Goal: Task Accomplishment & Management: Manage account settings

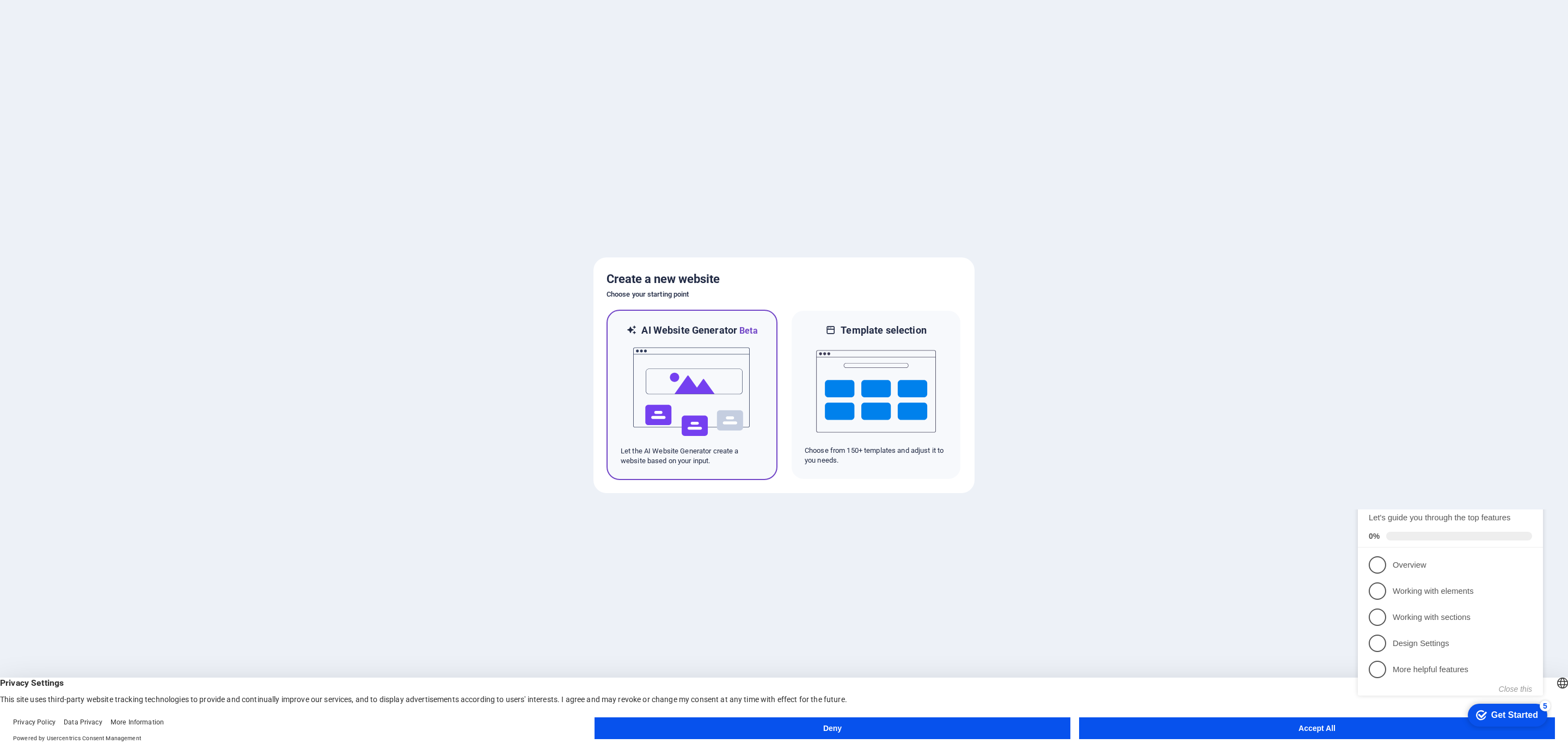
click at [726, 376] on img at bounding box center [691, 392] width 120 height 109
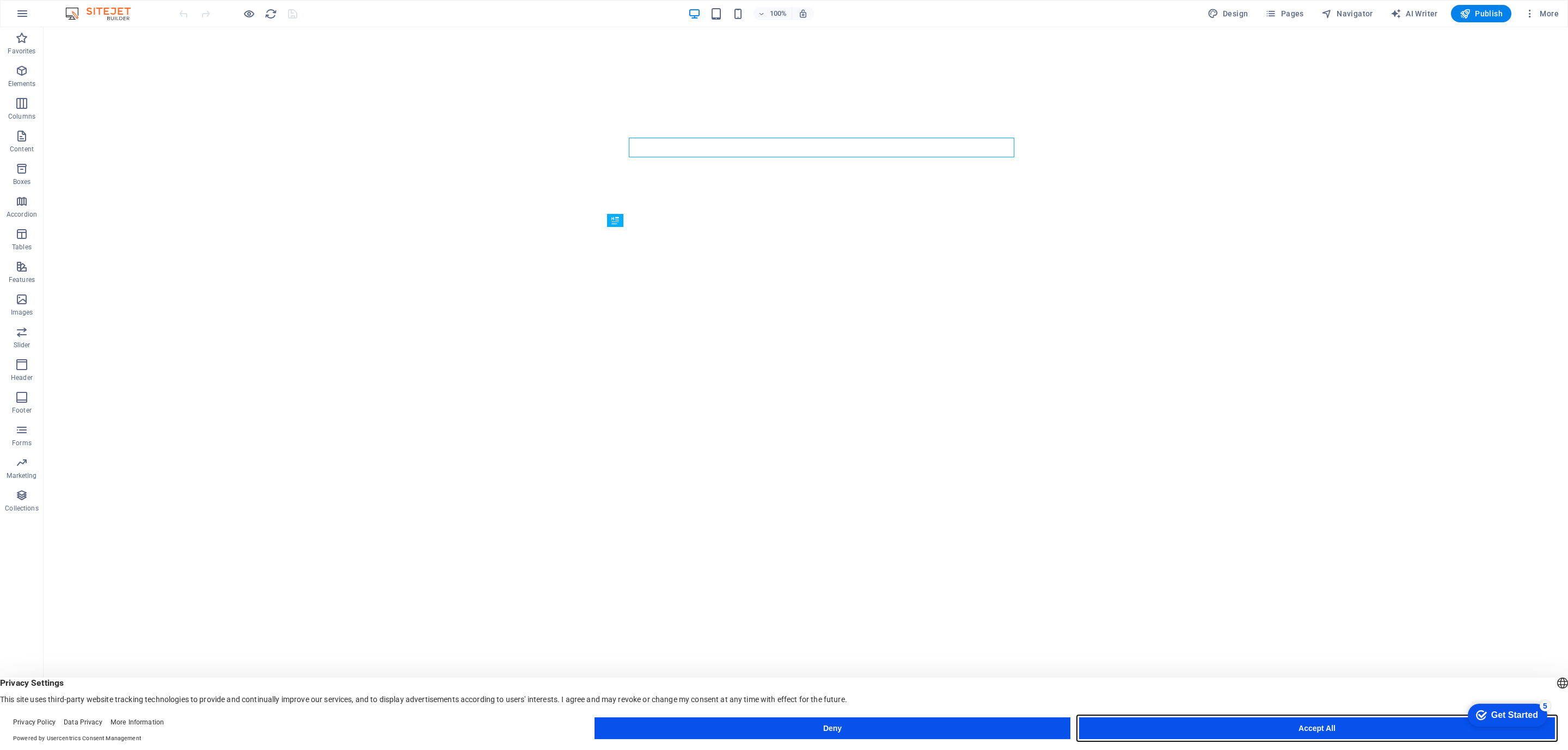
click at [1287, 735] on button "Accept All" at bounding box center [1317, 728] width 476 height 22
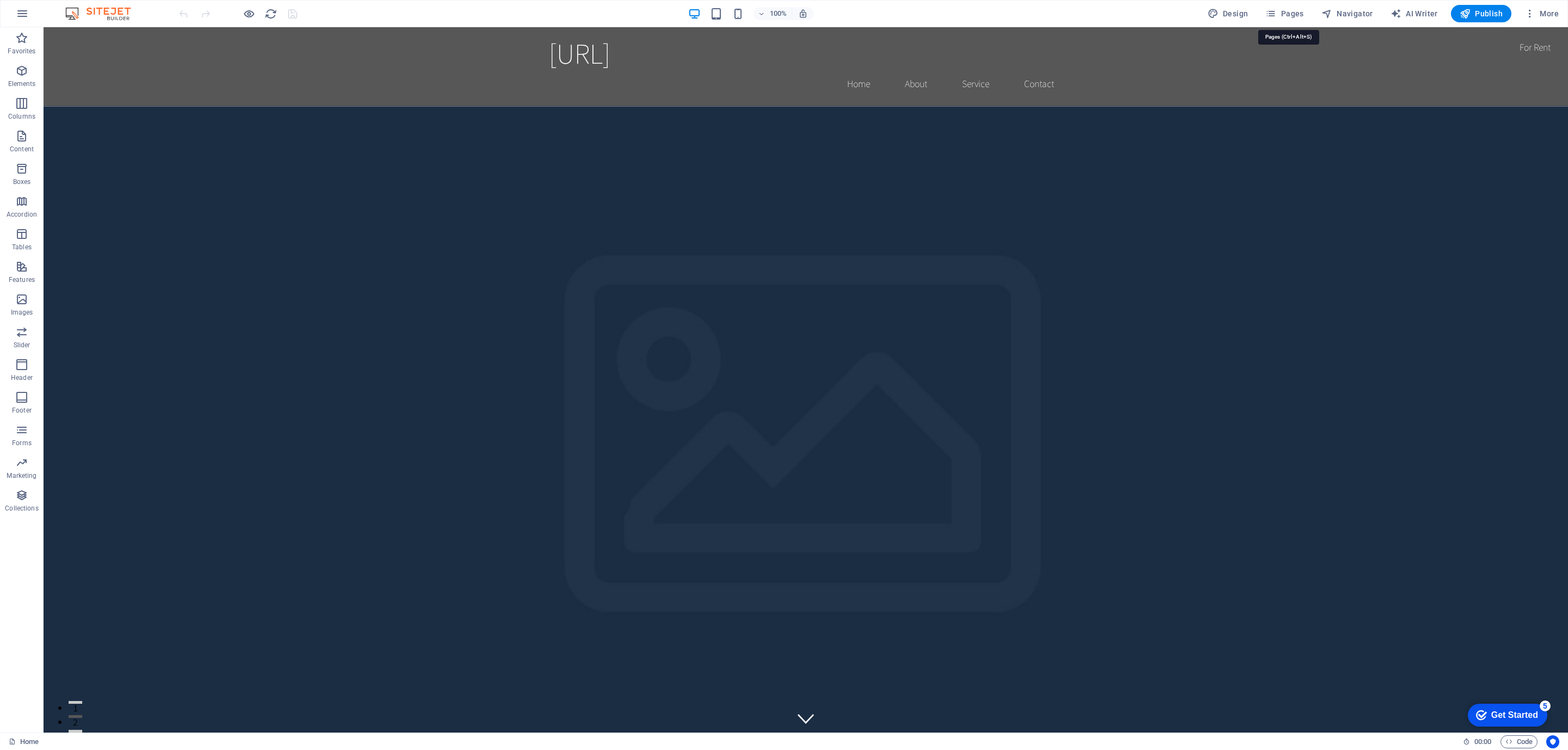
click at [1282, 15] on span "Pages" at bounding box center [1284, 14] width 38 height 11
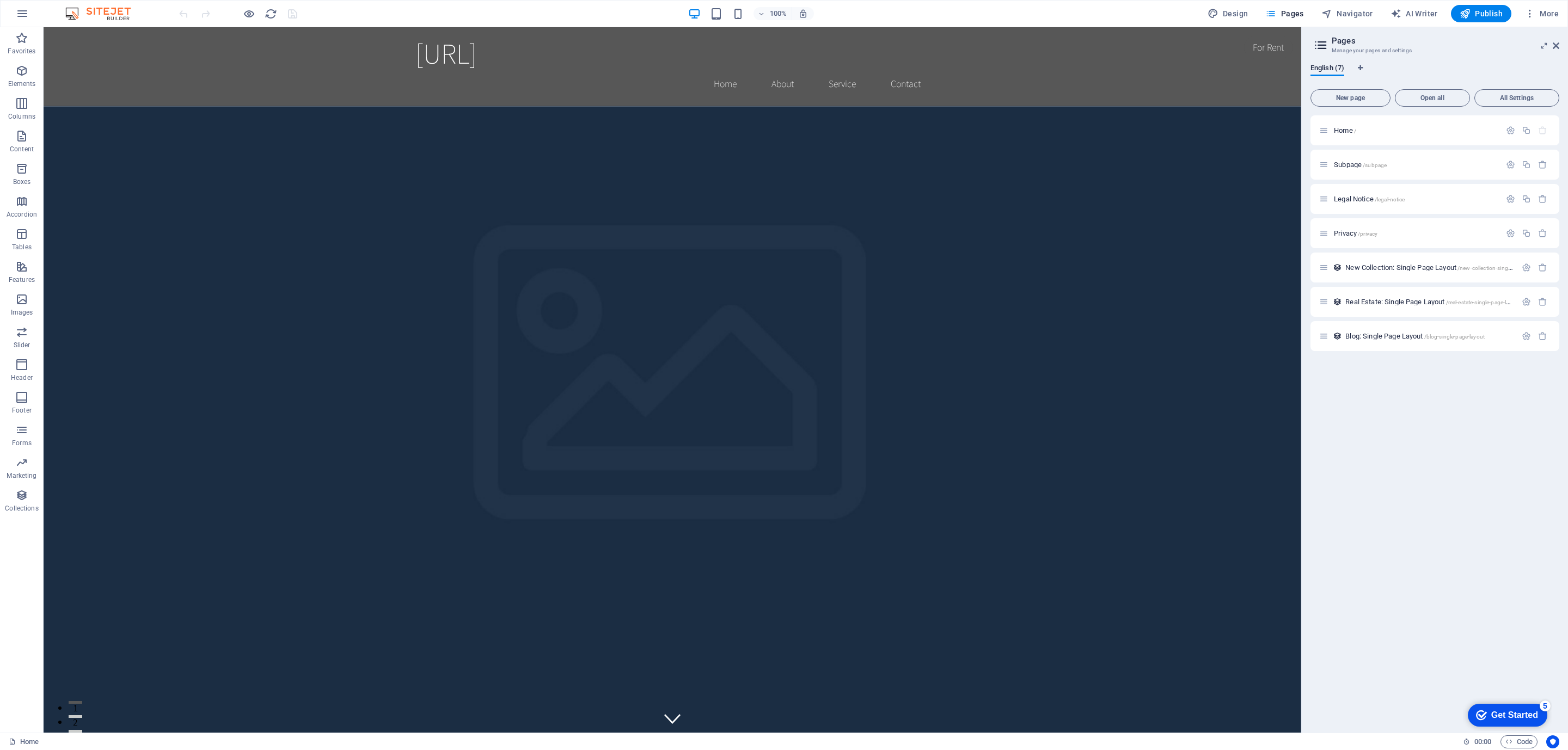
click at [1540, 165] on icon "button" at bounding box center [1542, 164] width 9 height 9
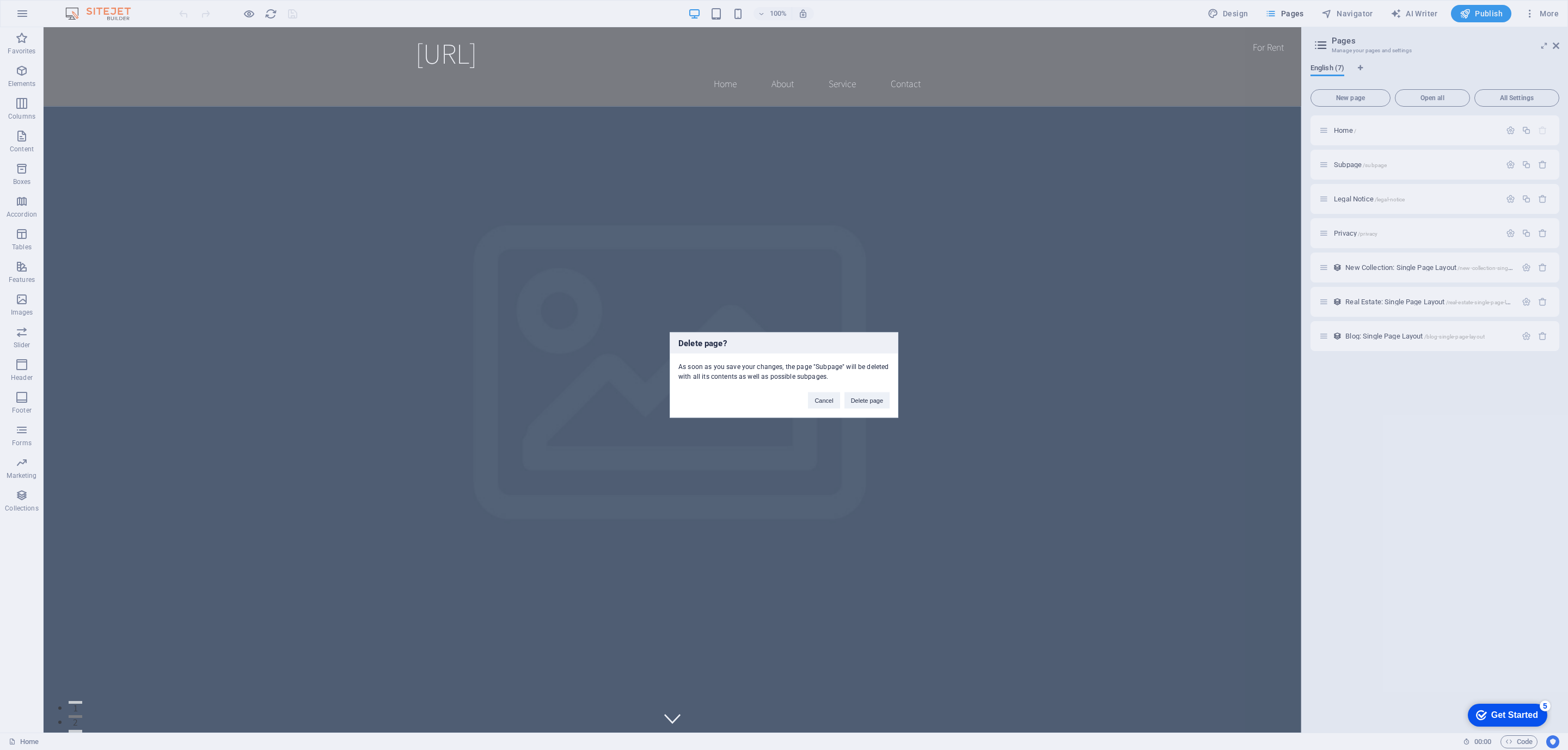
click at [871, 407] on button "Delete page" at bounding box center [867, 400] width 45 height 16
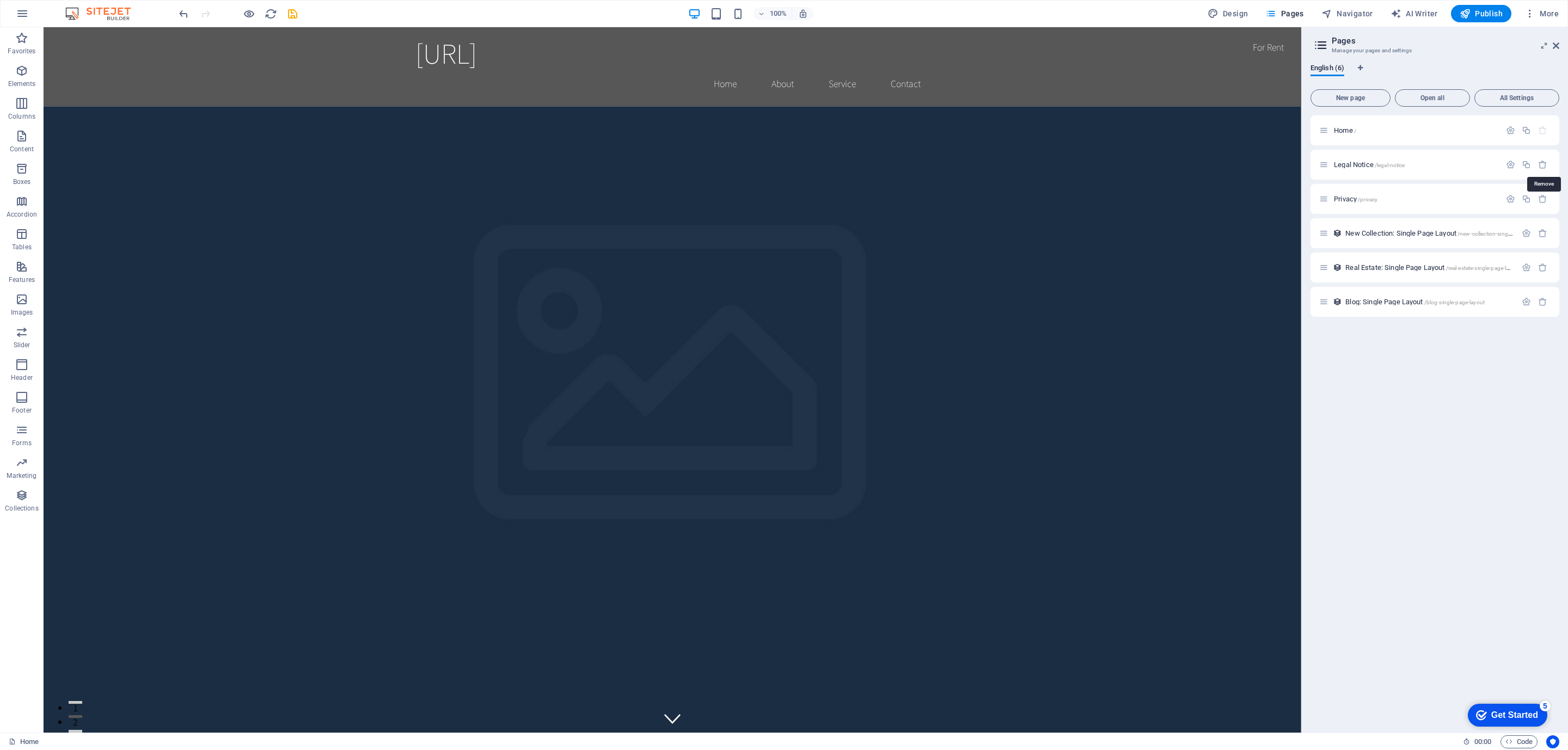
click at [1545, 167] on icon "button" at bounding box center [1542, 164] width 9 height 9
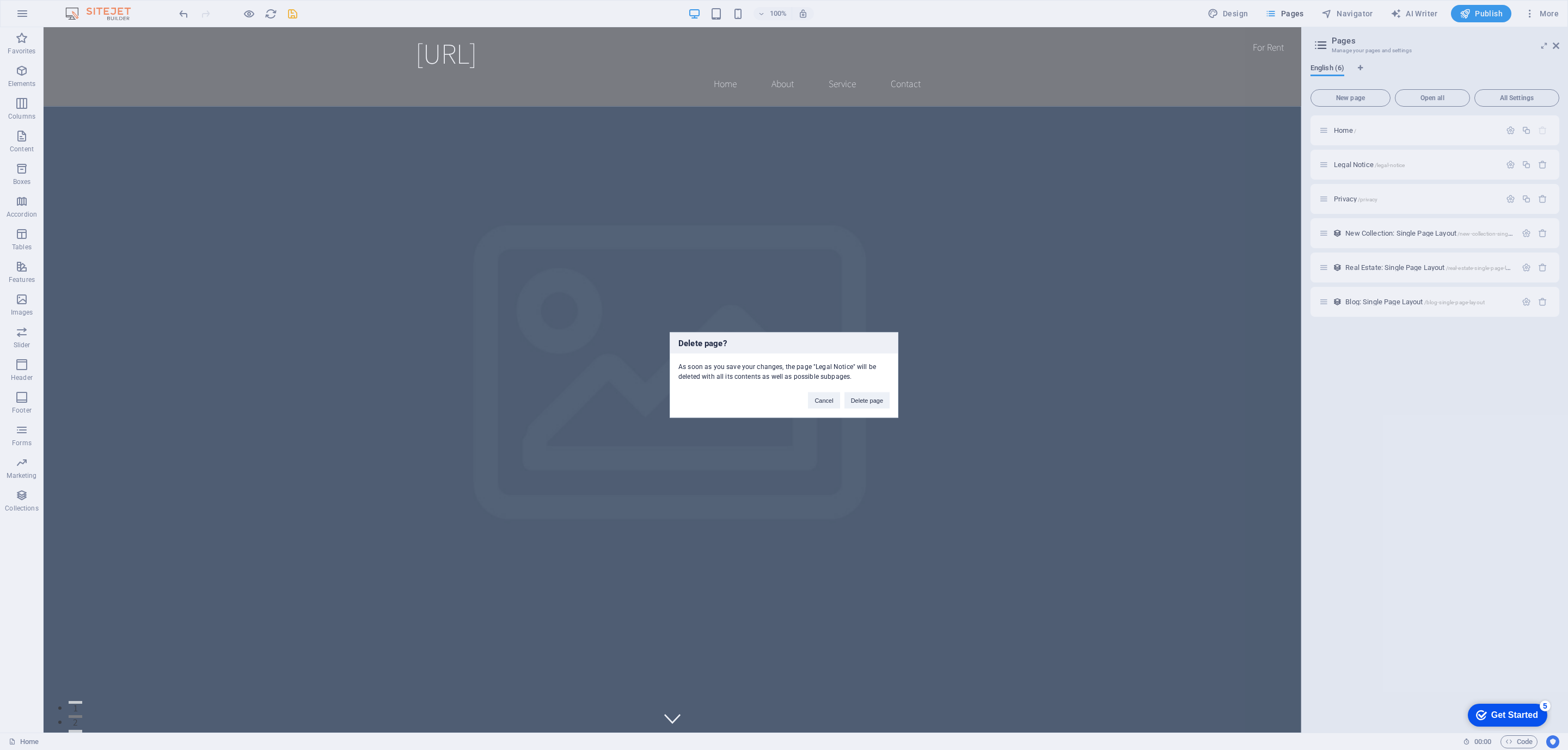
drag, startPoint x: 872, startPoint y: 402, endPoint x: 1546, endPoint y: 257, distance: 689.4
click at [871, 402] on button "Delete page" at bounding box center [867, 400] width 45 height 16
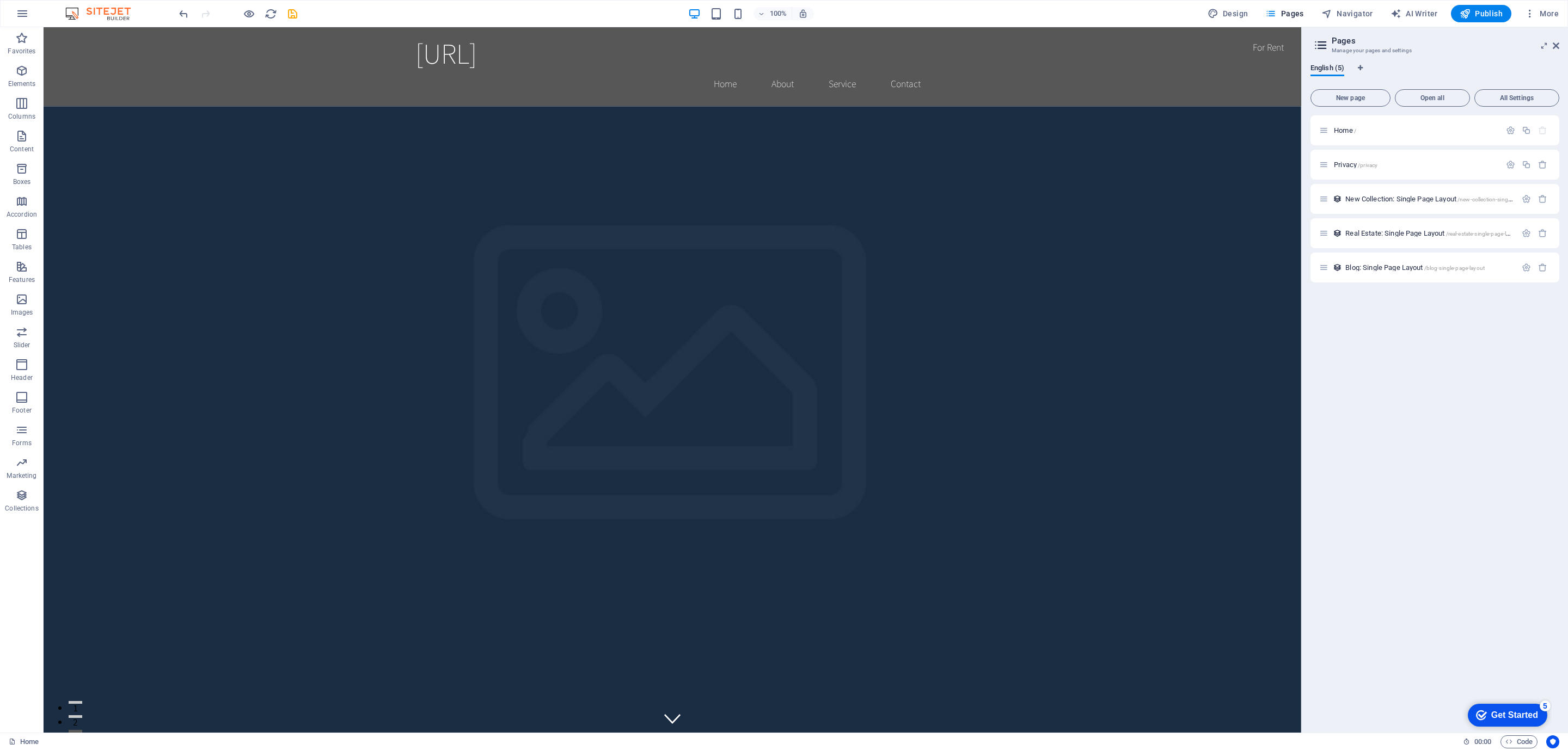
click at [1542, 162] on icon "button" at bounding box center [1542, 164] width 9 height 9
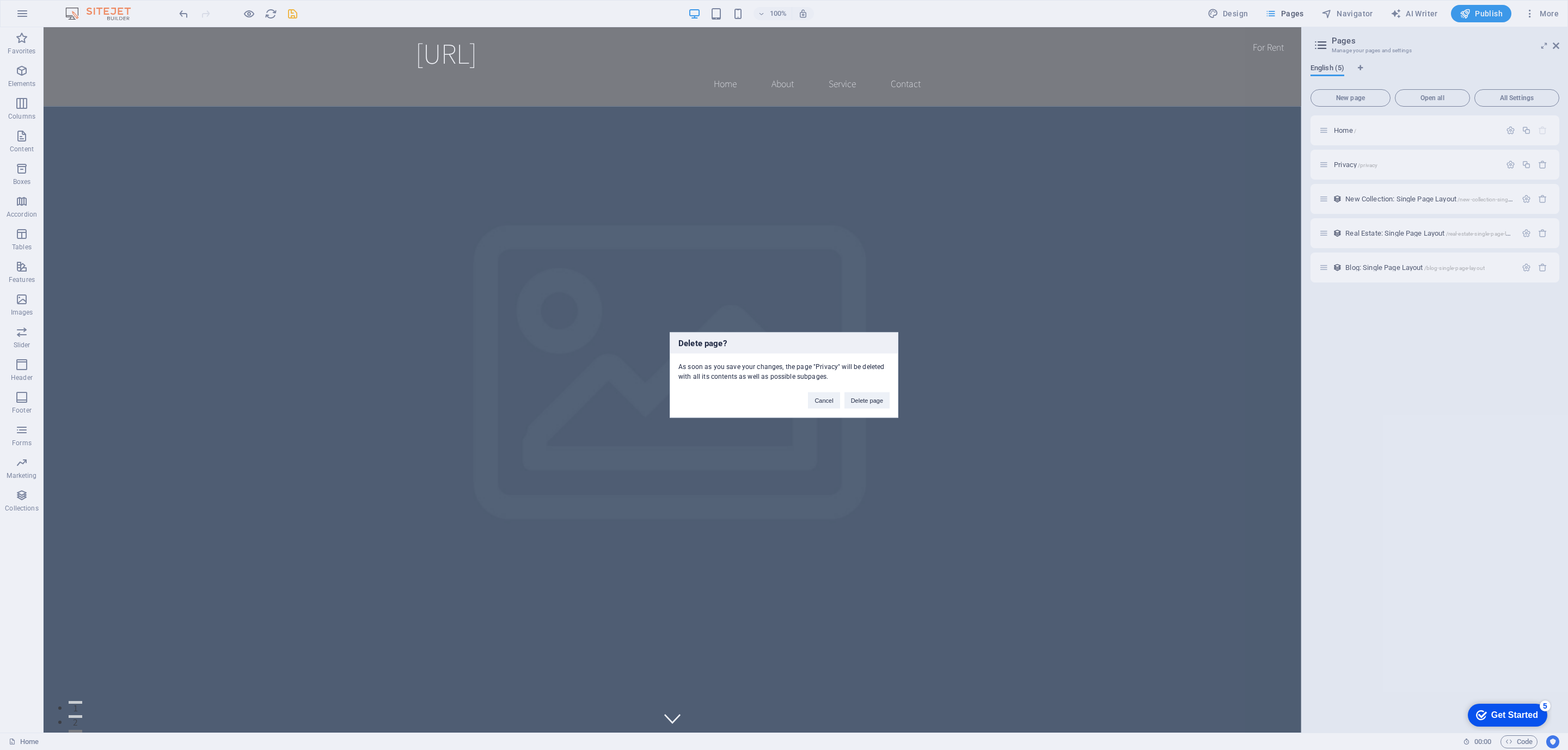
click at [871, 400] on button "Delete page" at bounding box center [867, 400] width 45 height 16
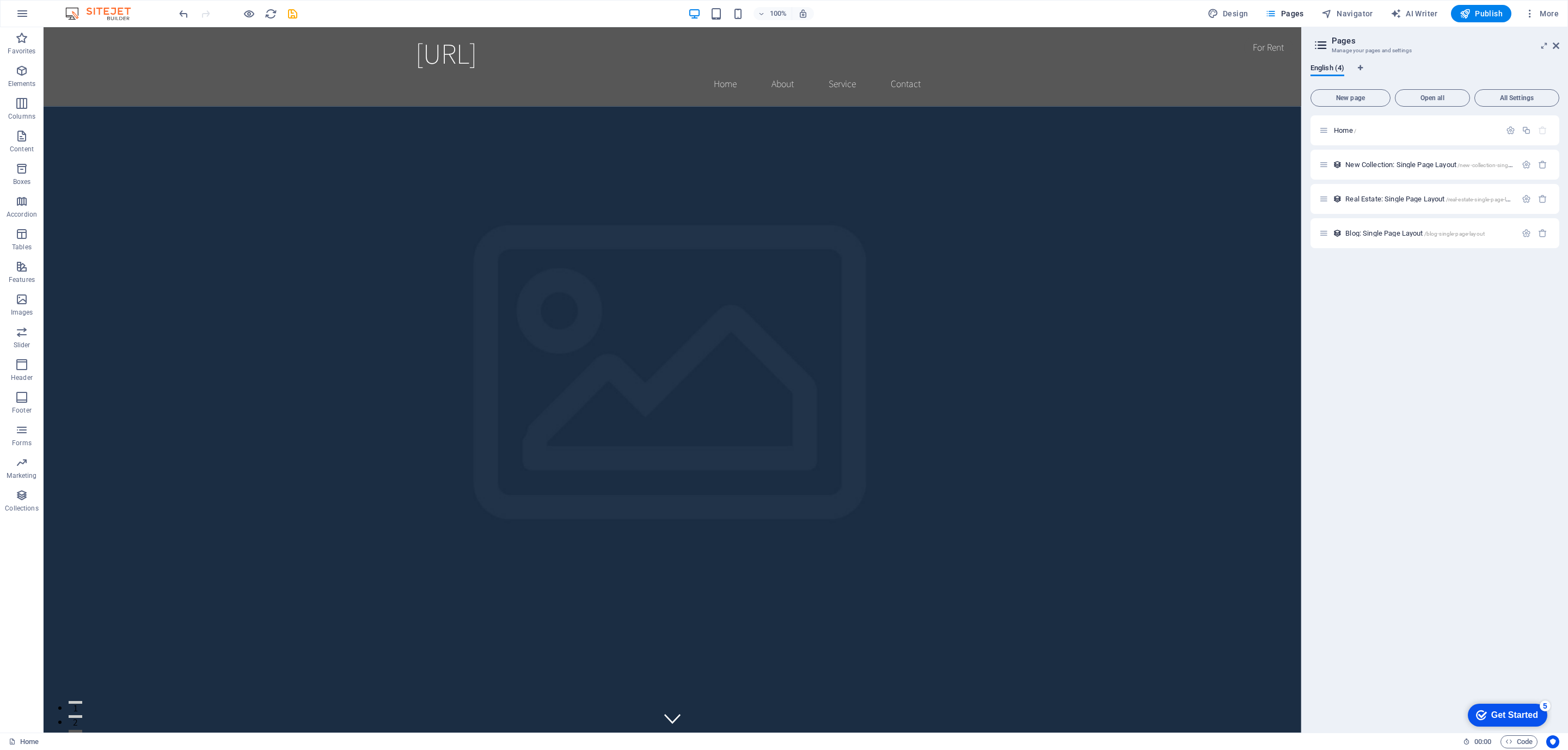
click at [1544, 165] on icon "button" at bounding box center [1542, 164] width 9 height 9
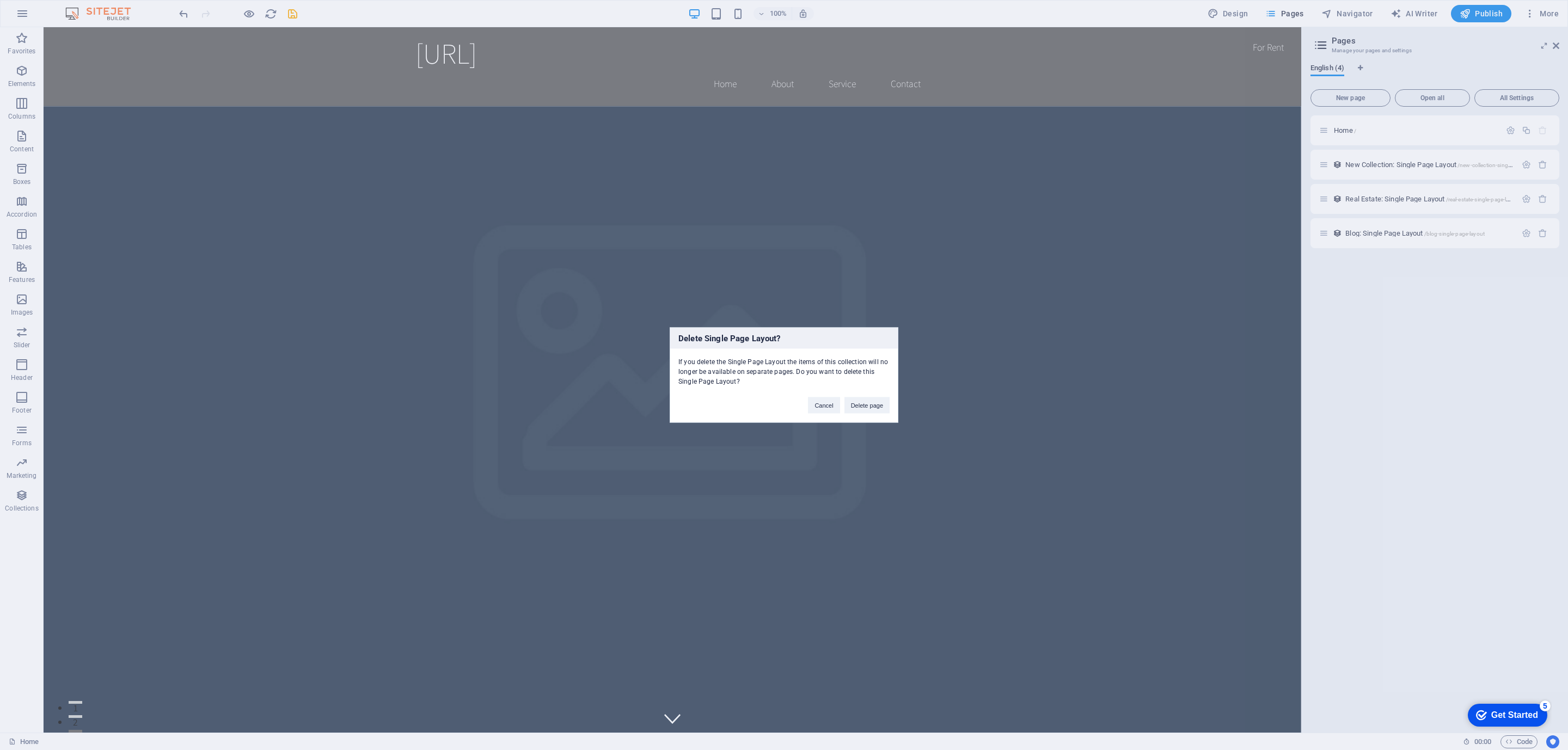
drag, startPoint x: 869, startPoint y: 405, endPoint x: 1567, endPoint y: 222, distance: 721.6
click at [871, 405] on button "Delete page" at bounding box center [867, 405] width 45 height 16
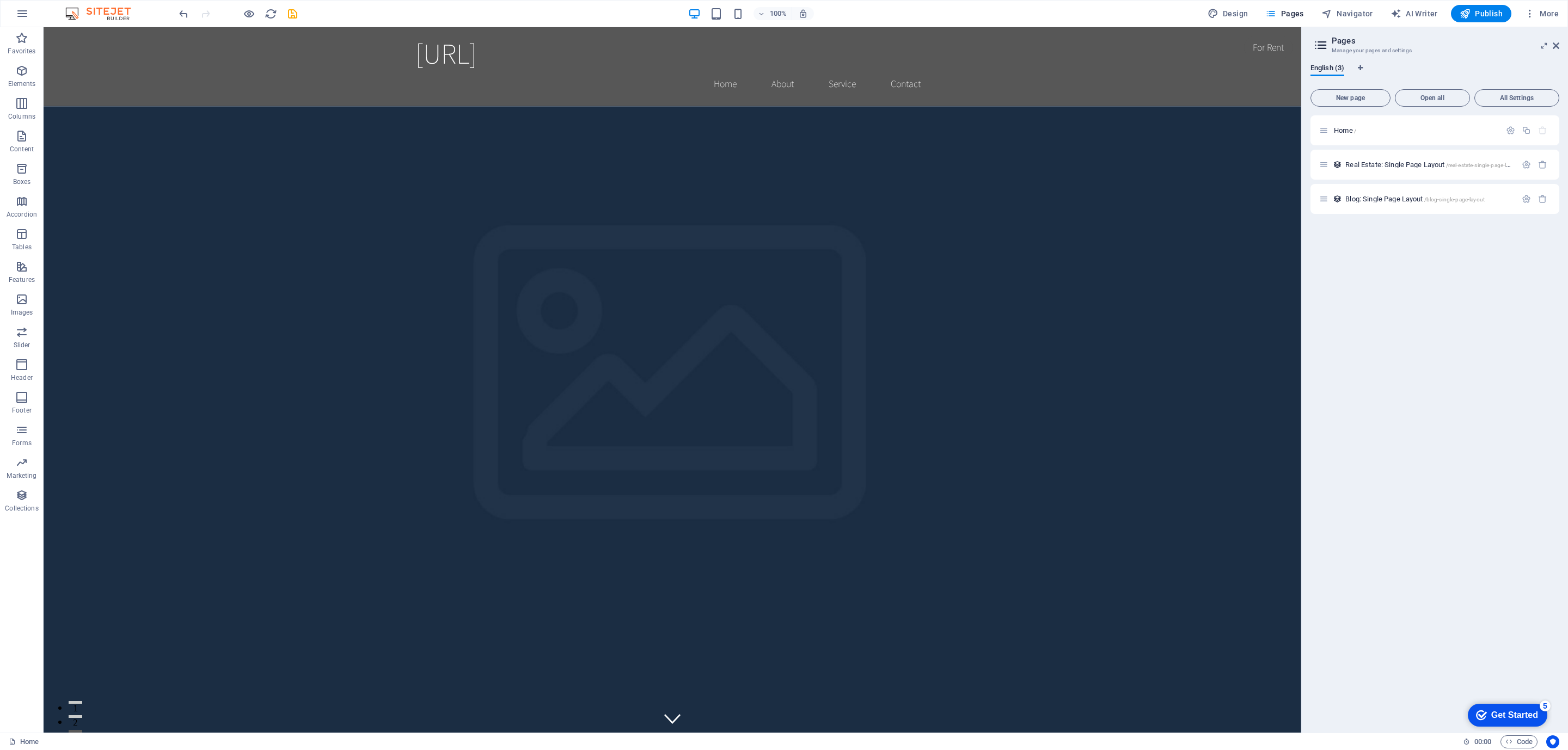
click at [1544, 166] on icon "button" at bounding box center [1542, 164] width 9 height 9
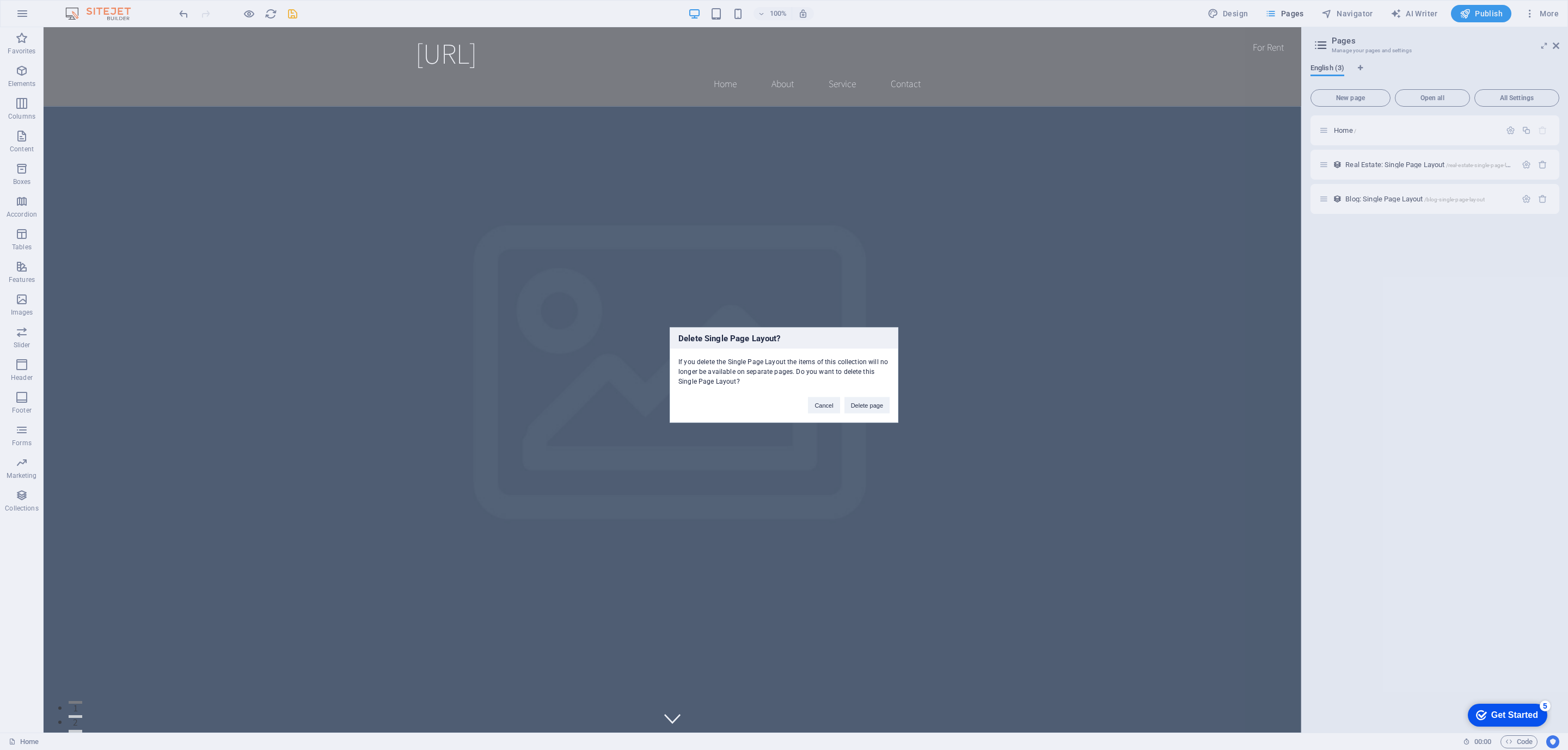
drag, startPoint x: 862, startPoint y: 406, endPoint x: 1506, endPoint y: 218, distance: 670.9
click at [863, 406] on button "Delete page" at bounding box center [867, 405] width 45 height 16
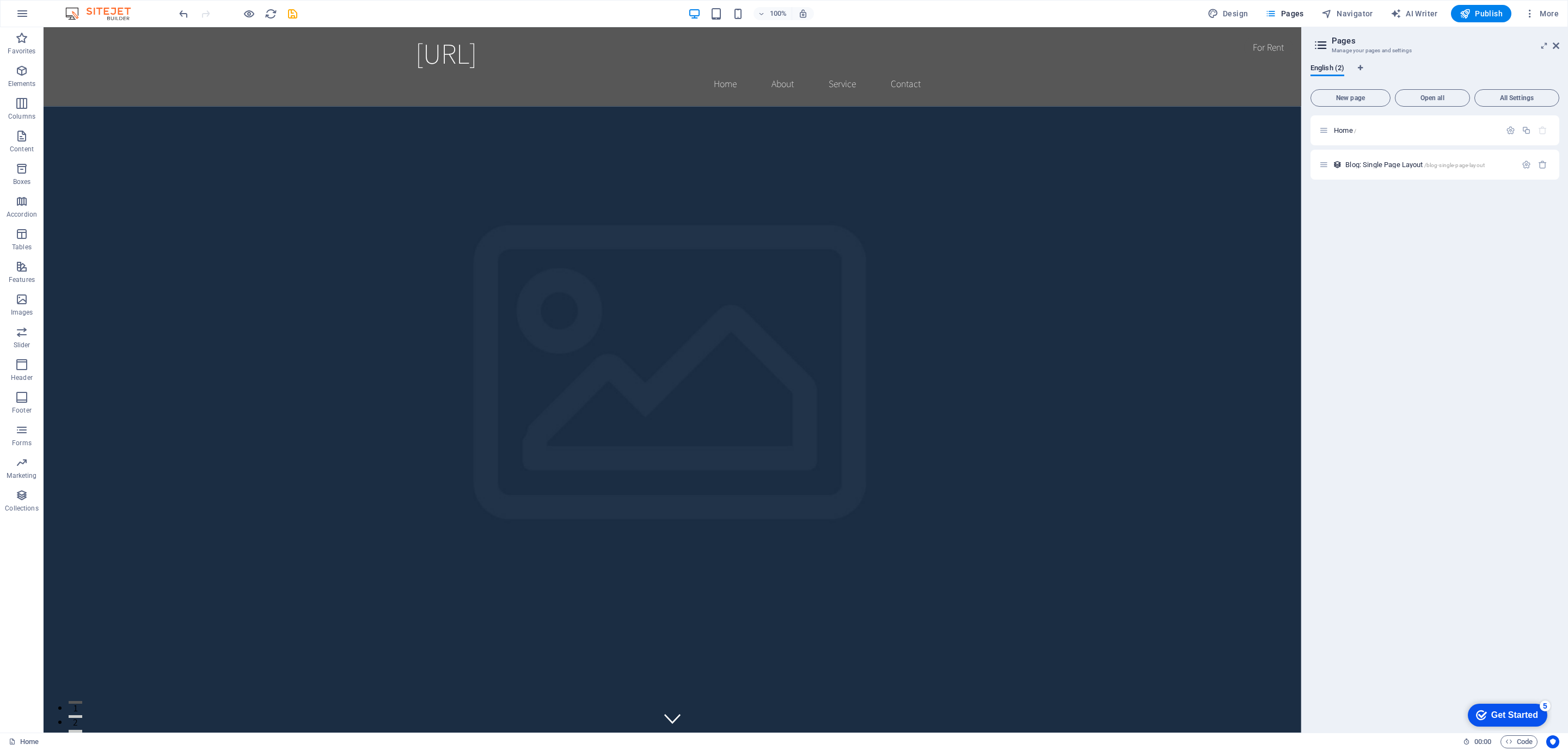
click at [1539, 168] on icon "button" at bounding box center [1542, 164] width 9 height 9
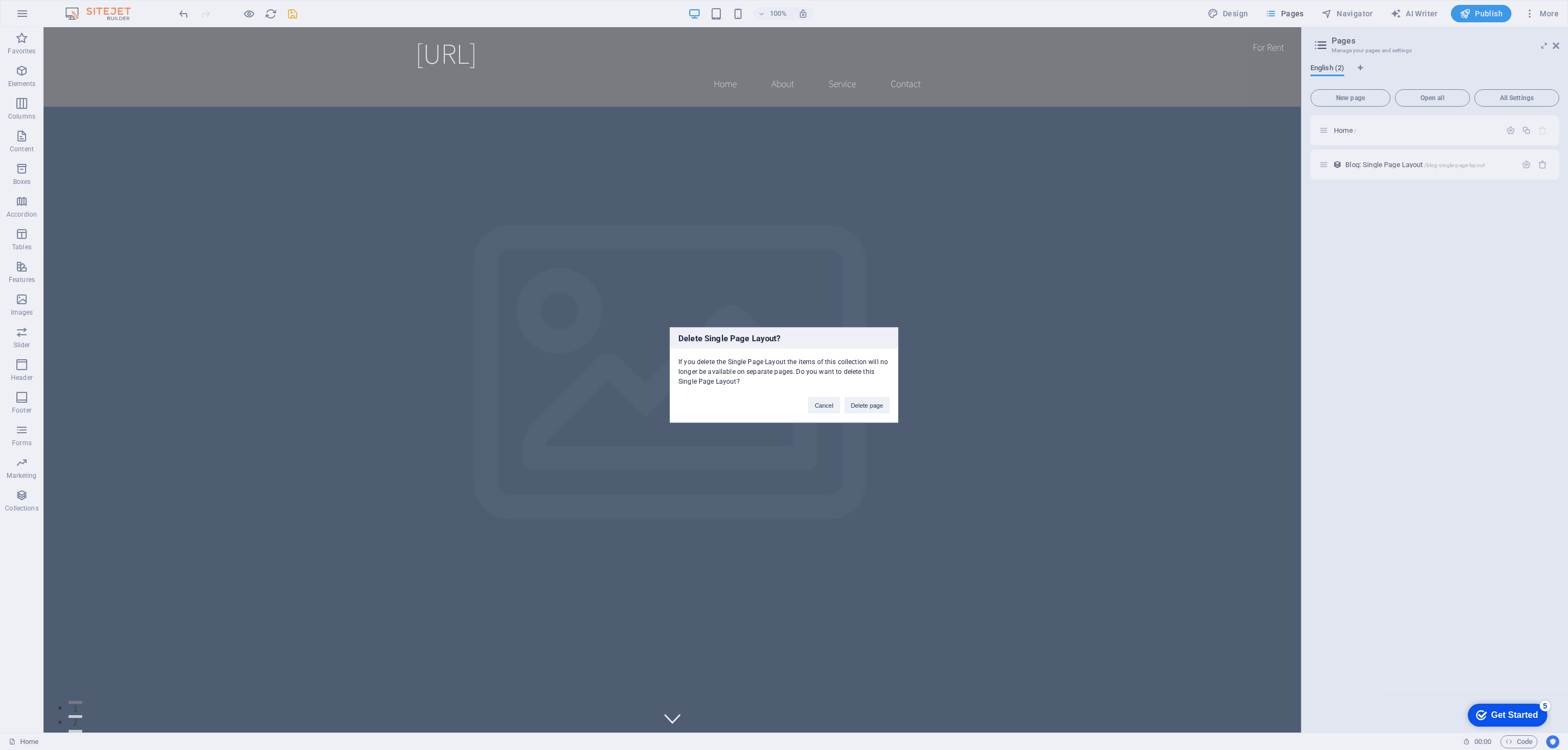
drag, startPoint x: 870, startPoint y: 410, endPoint x: 1308, endPoint y: 360, distance: 440.8
click at [868, 410] on button "Delete page" at bounding box center [867, 405] width 45 height 16
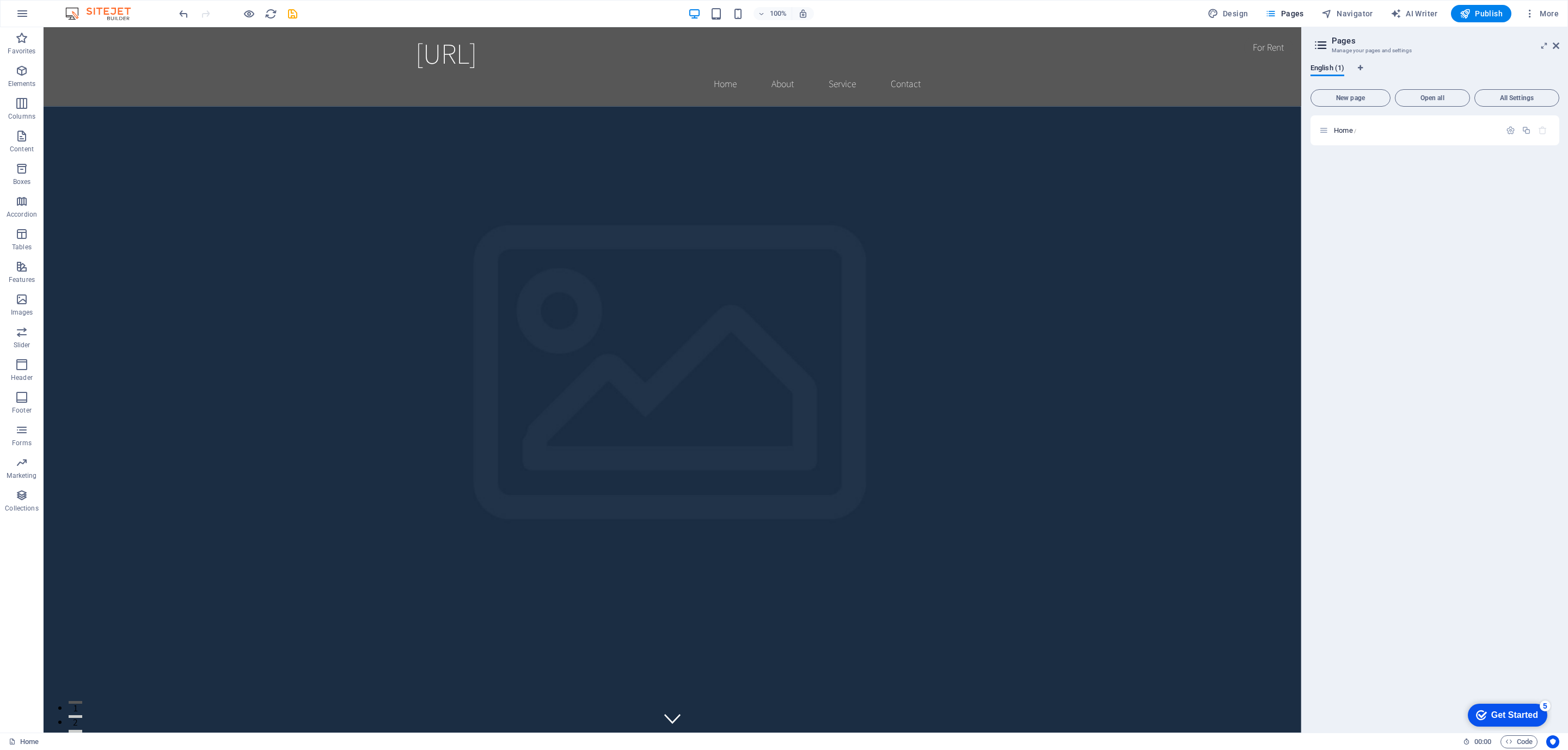
click at [1394, 126] on div "Home /" at bounding box center [1409, 130] width 181 height 13
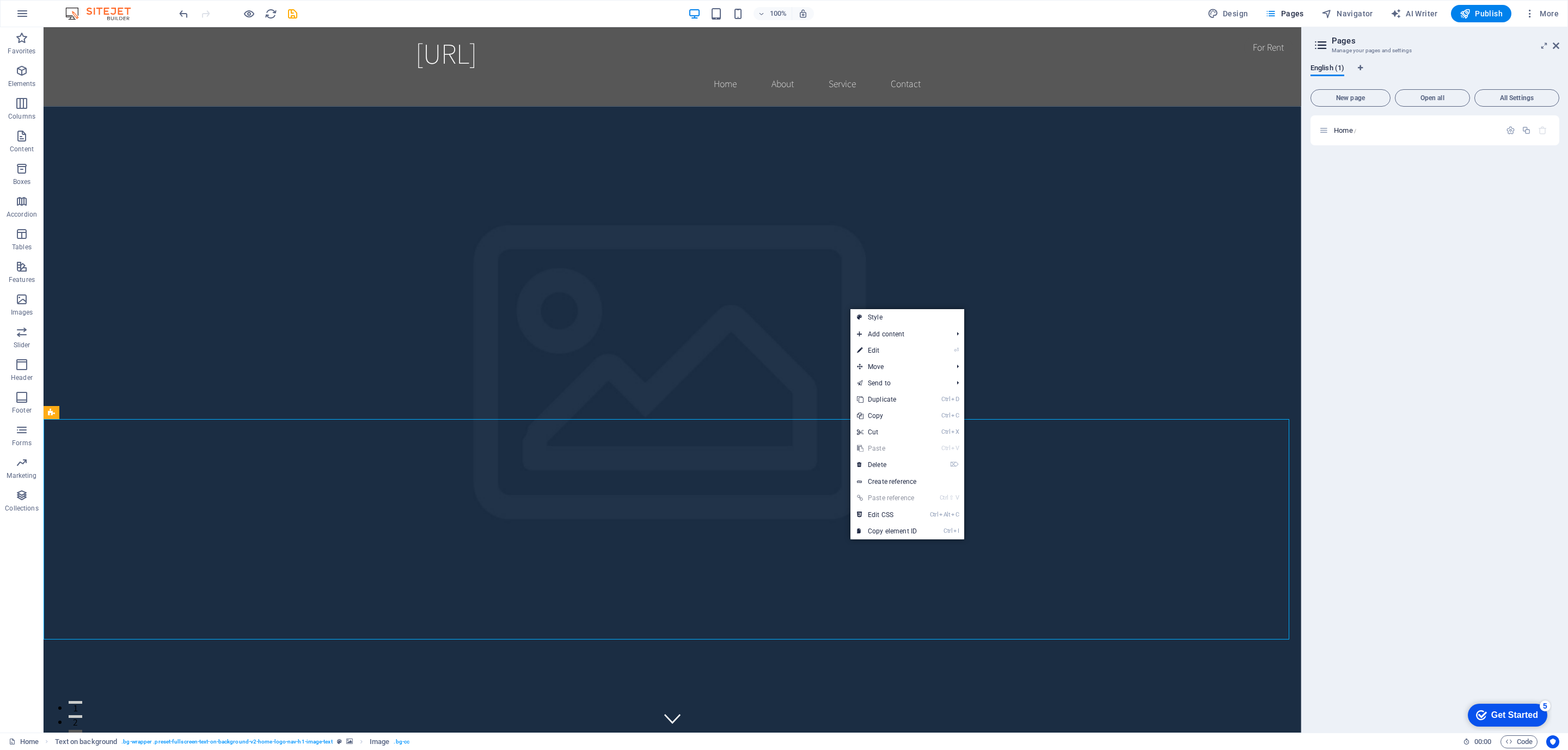
click at [891, 467] on link "⌦ Delete" at bounding box center [887, 465] width 73 height 16
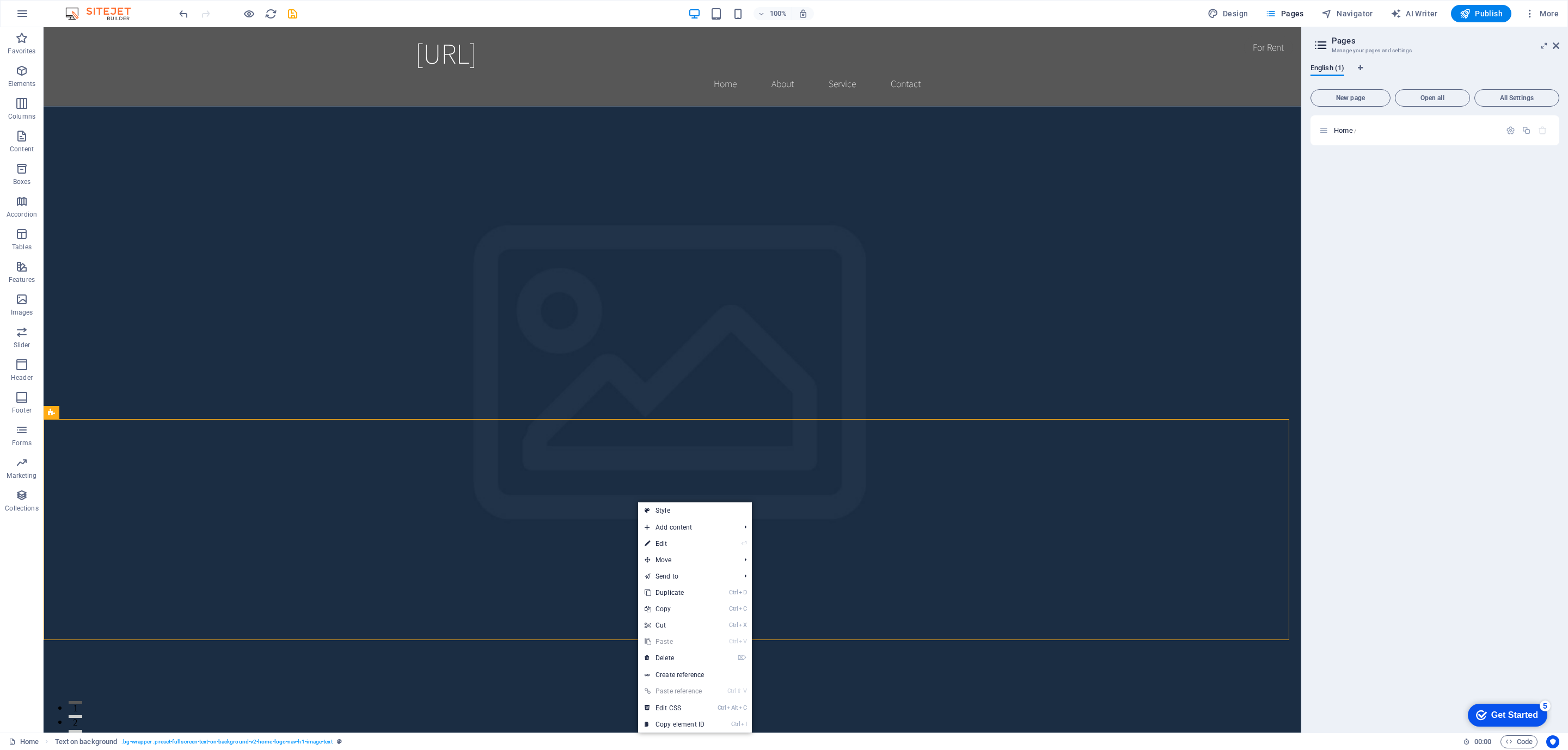
click at [679, 658] on link "⌦ Delete" at bounding box center [674, 658] width 73 height 16
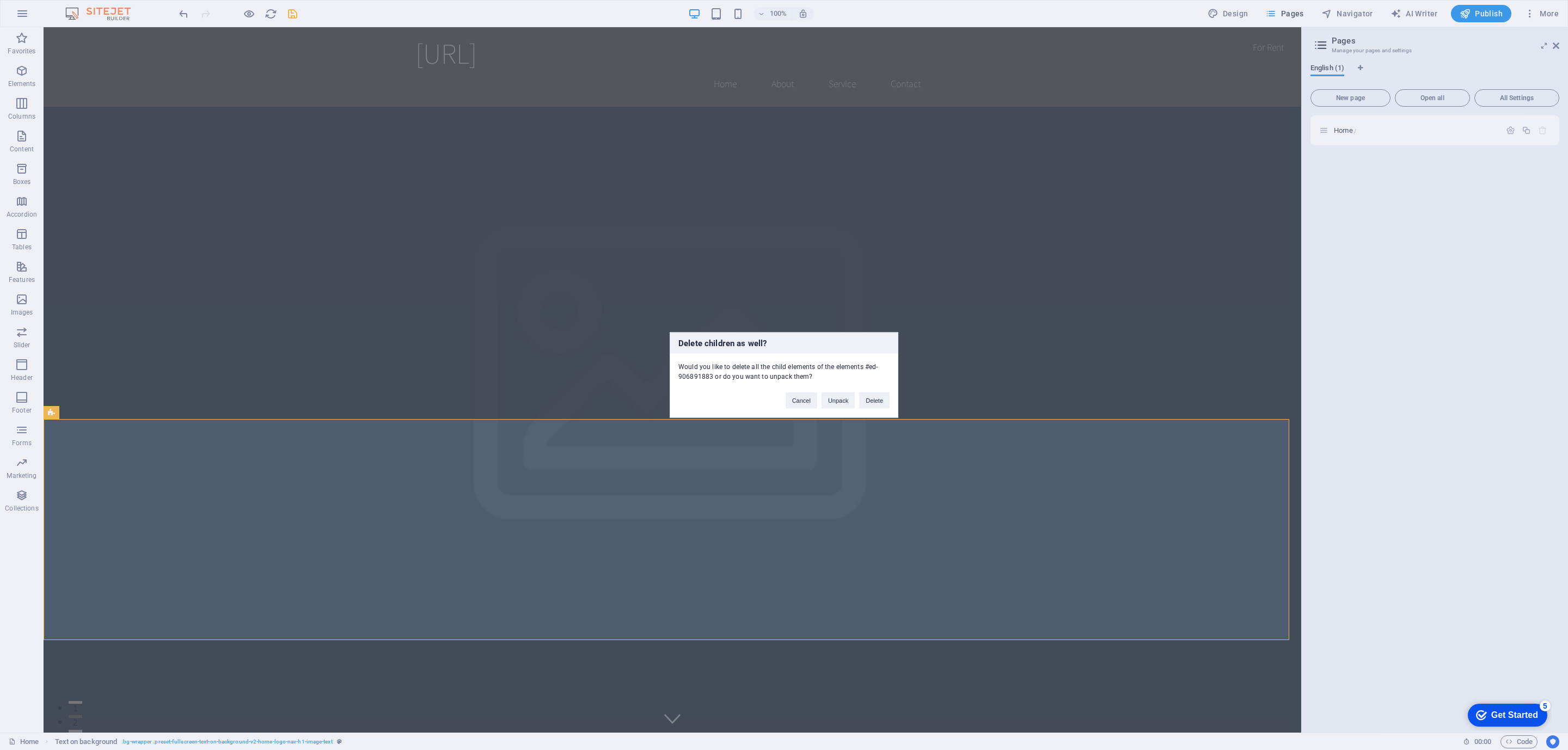
click at [879, 404] on button "Delete" at bounding box center [875, 400] width 31 height 16
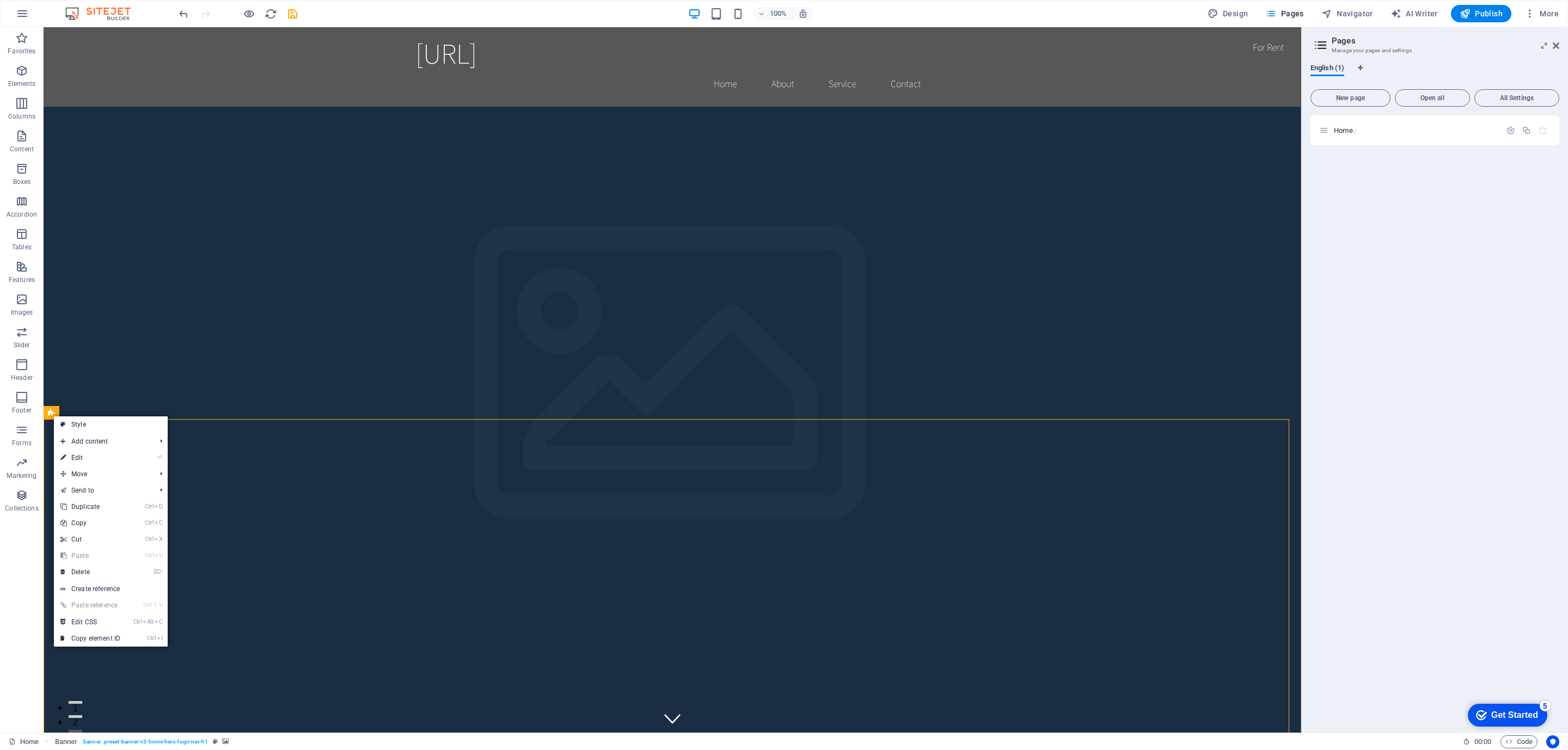
click at [87, 570] on link "⌦ Delete" at bounding box center [90, 572] width 73 height 16
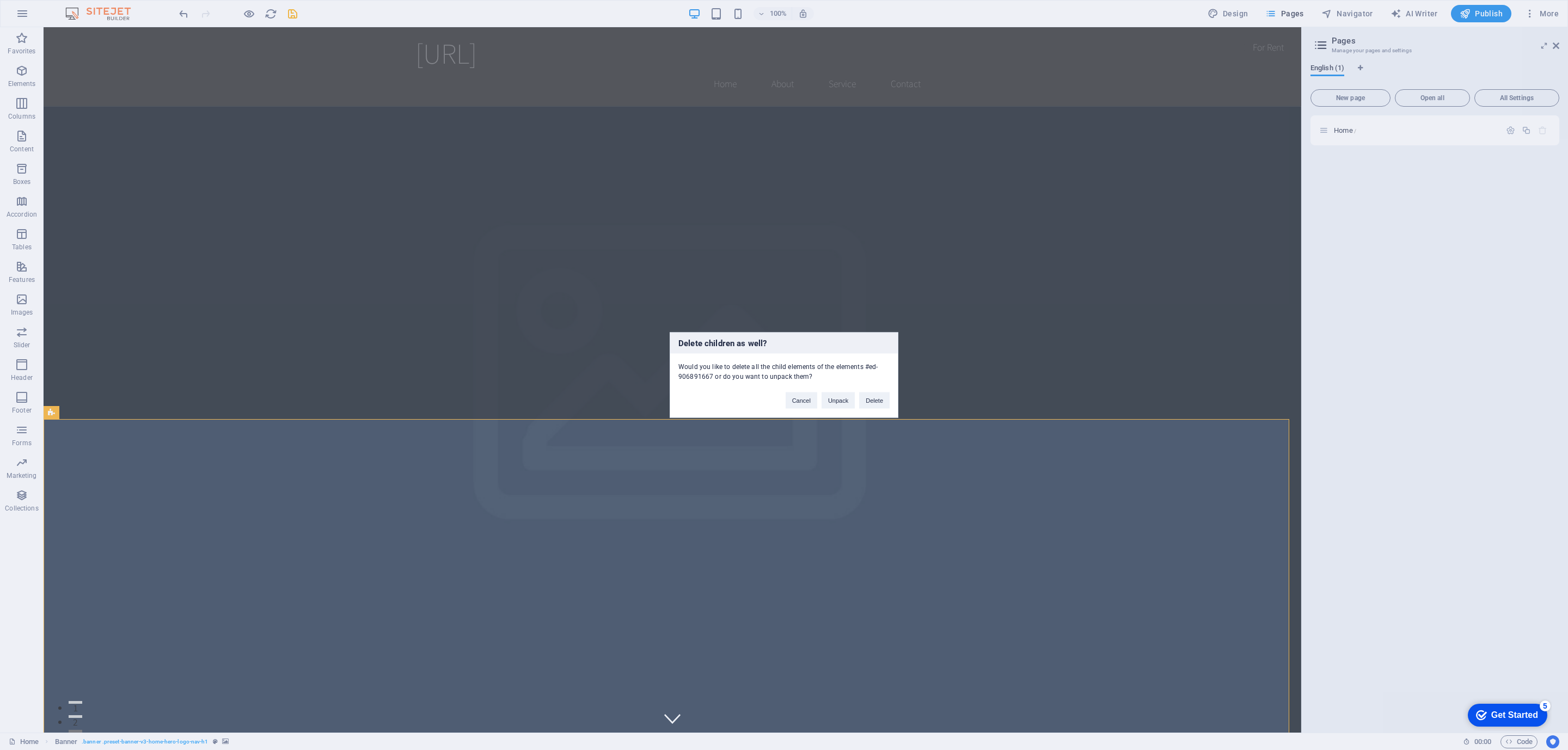
click at [880, 402] on button "Delete" at bounding box center [875, 400] width 31 height 16
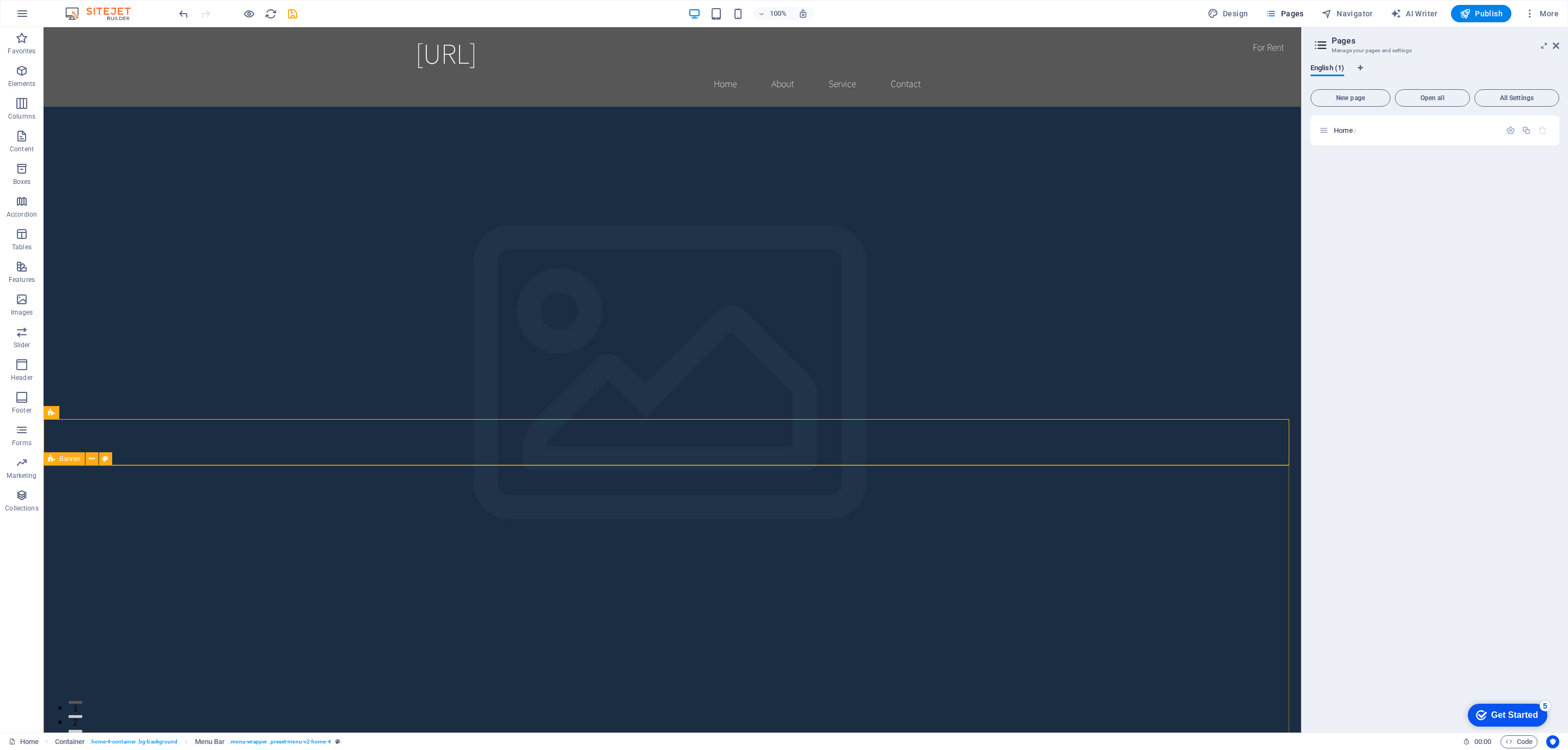
click at [1513, 129] on icon "button" at bounding box center [1510, 130] width 9 height 9
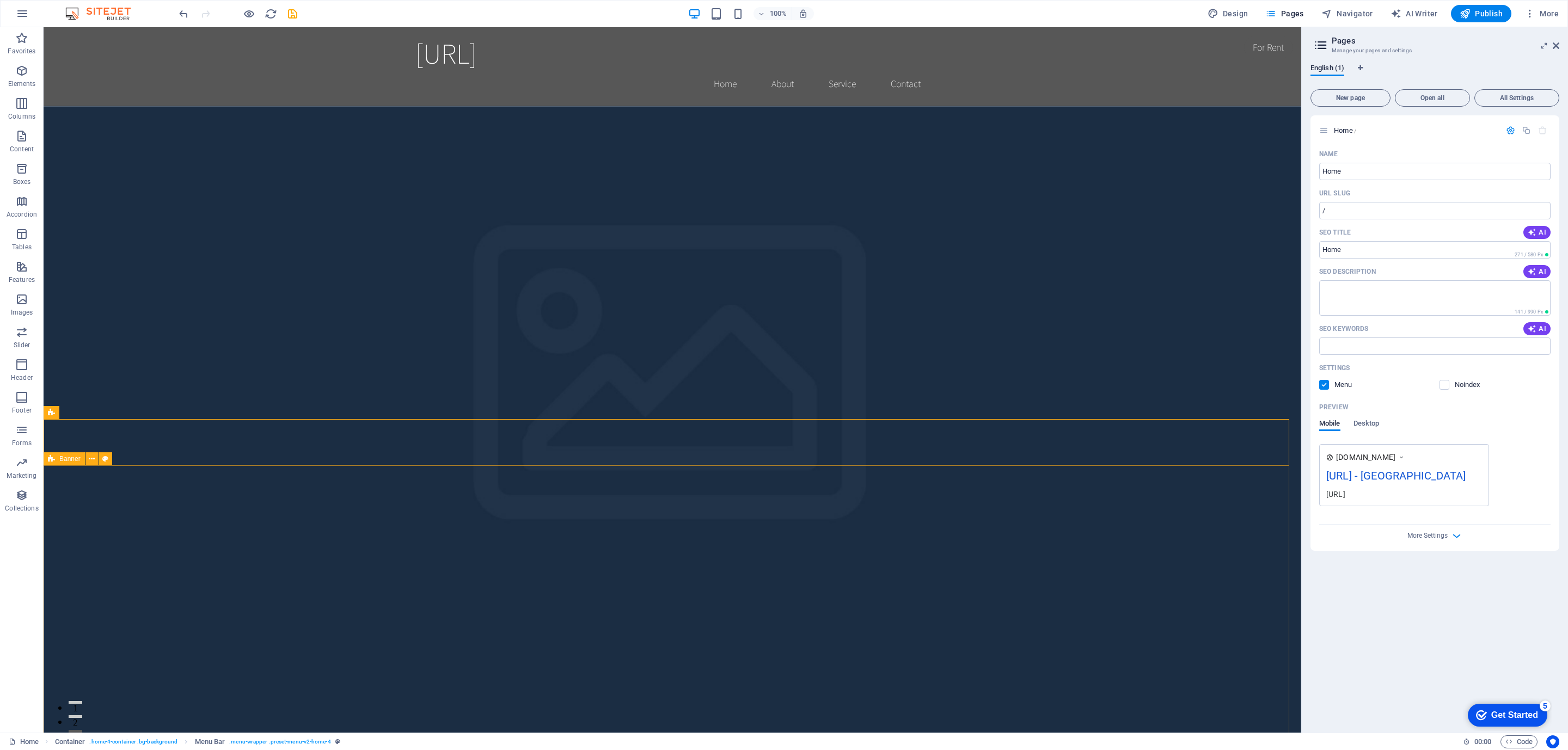
click at [20, 10] on icon "button" at bounding box center [22, 13] width 13 height 13
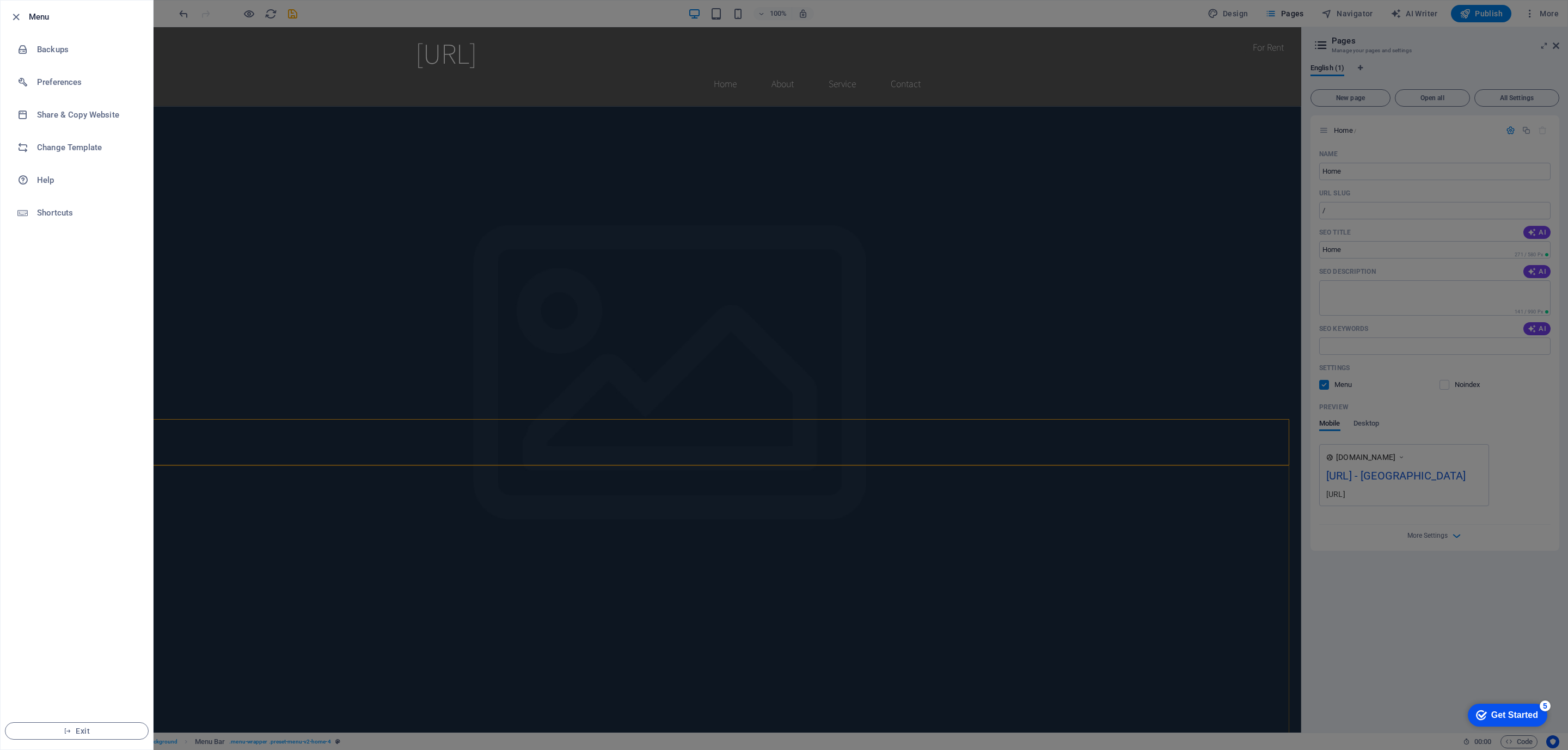
click at [1348, 41] on div at bounding box center [784, 375] width 1568 height 750
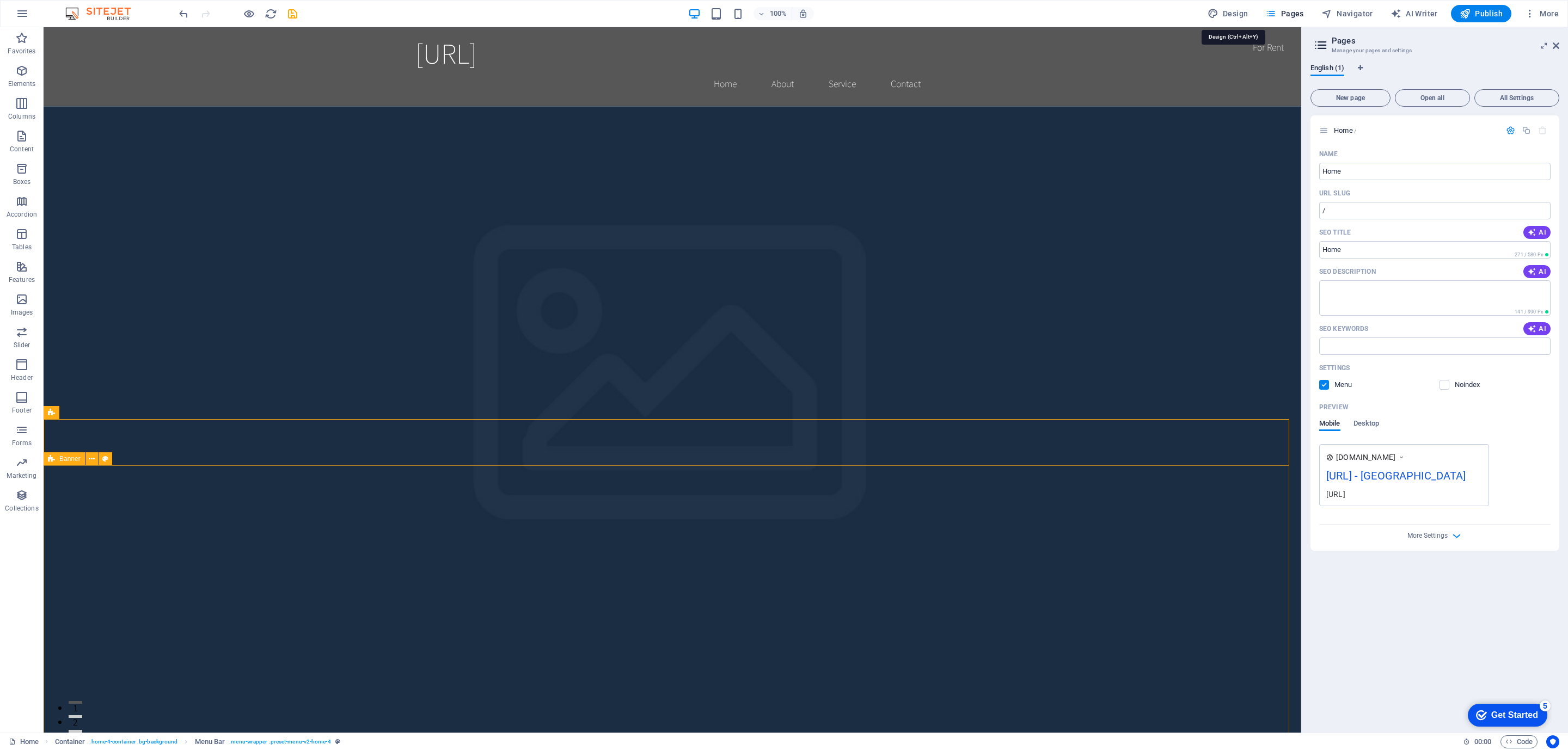
click at [1228, 15] on span "Design" at bounding box center [1228, 14] width 41 height 11
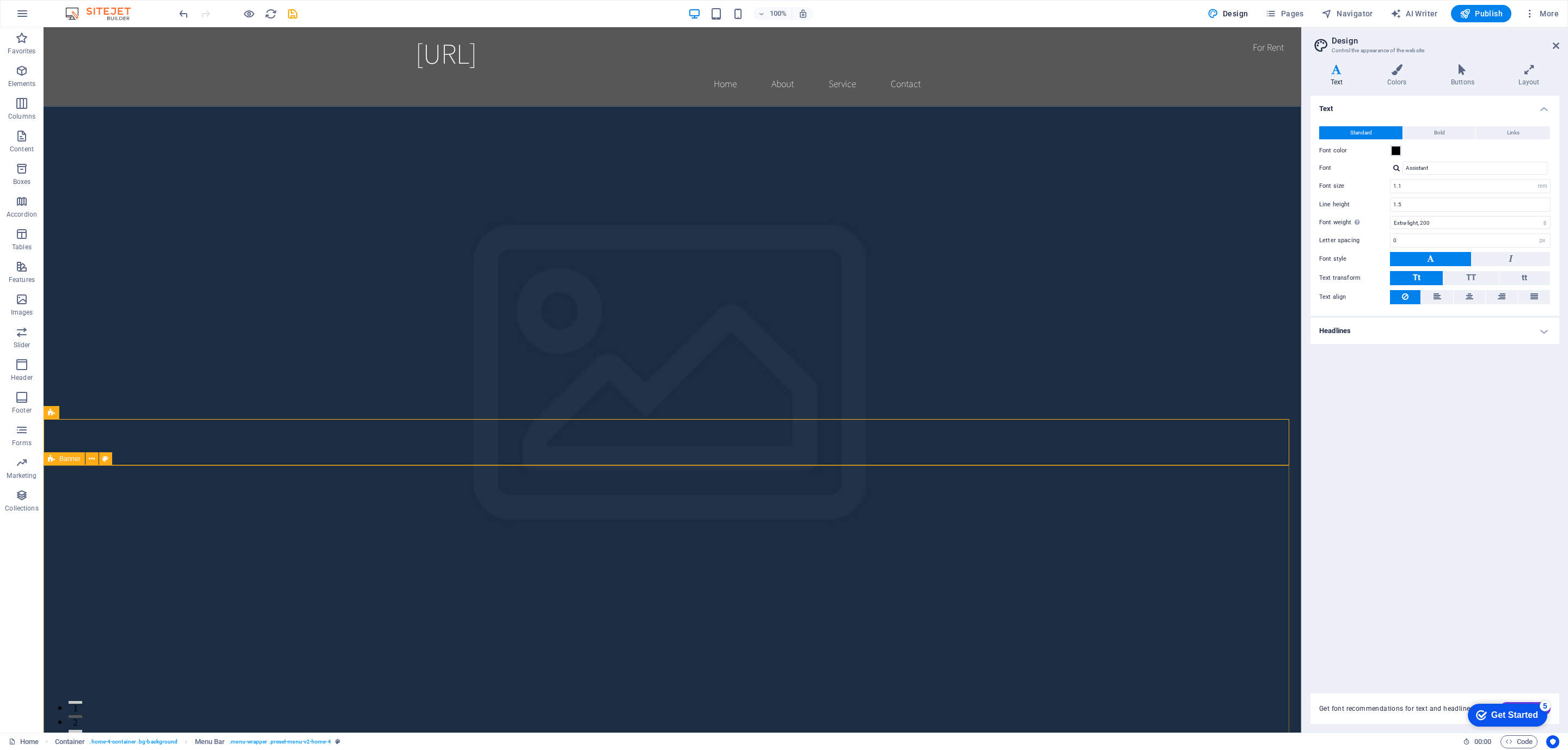
click at [1559, 41] on icon at bounding box center [1555, 45] width 6 height 8
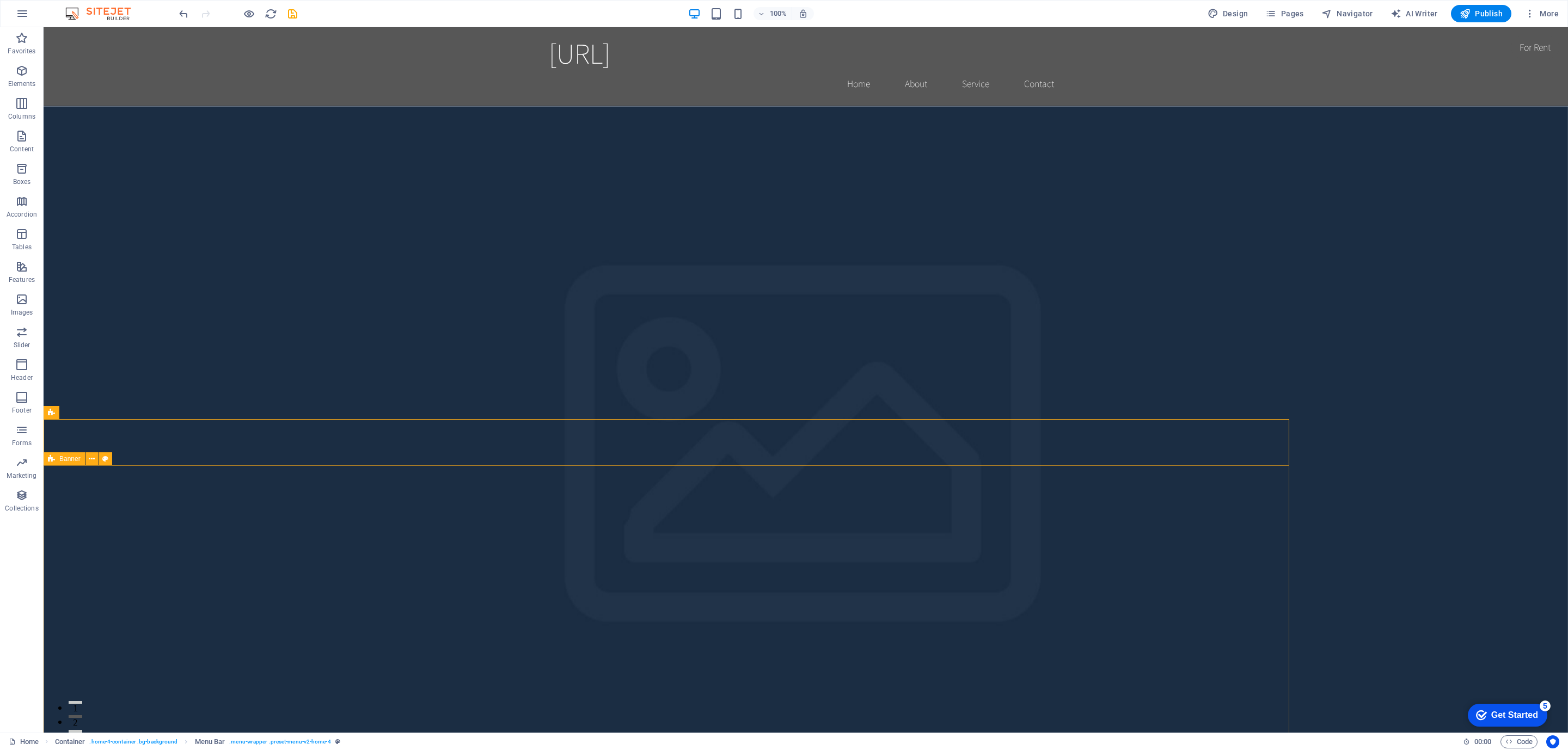
click at [1532, 15] on icon "button" at bounding box center [1530, 14] width 11 height 11
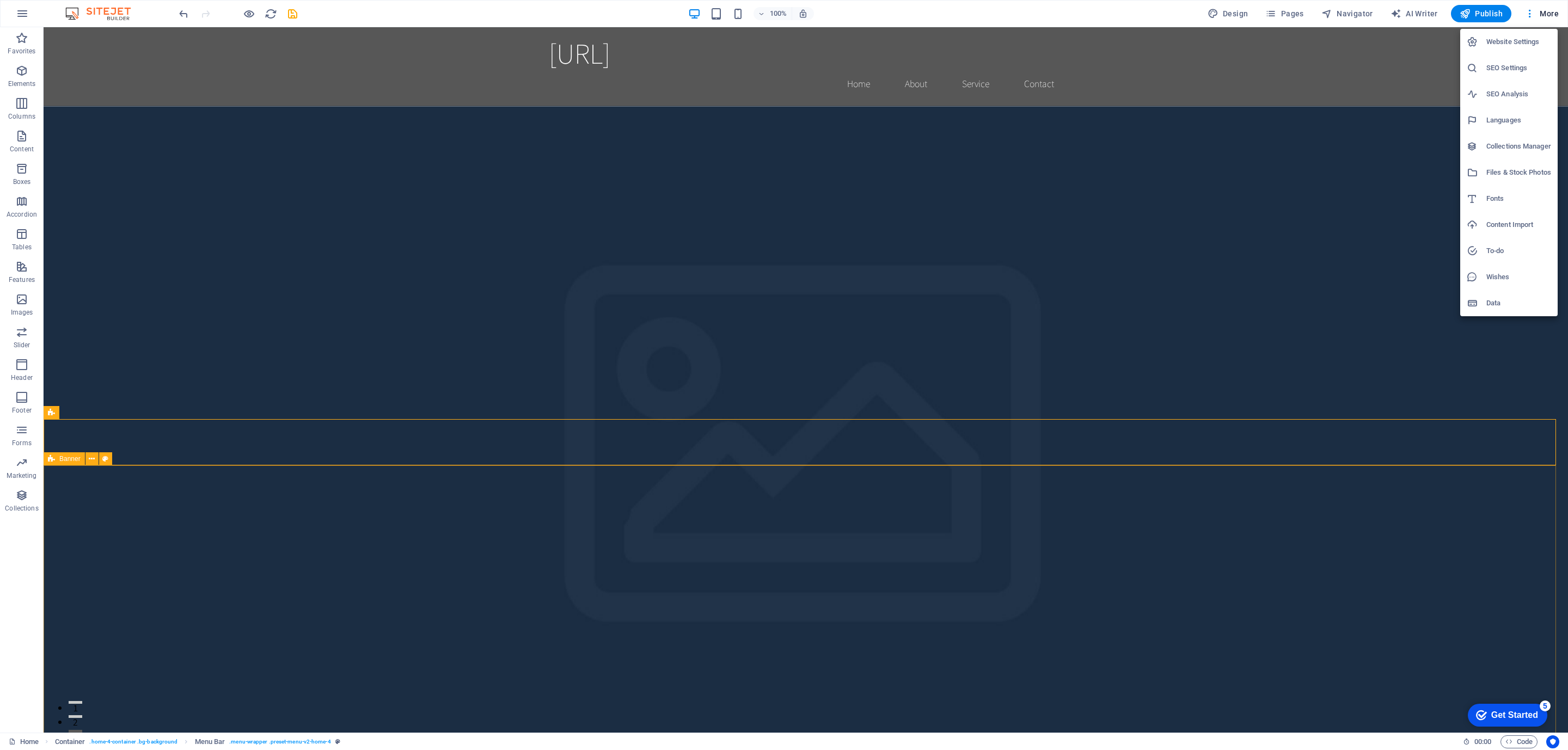
click at [1507, 119] on h6 "Languages" at bounding box center [1518, 120] width 65 height 13
select select "41"
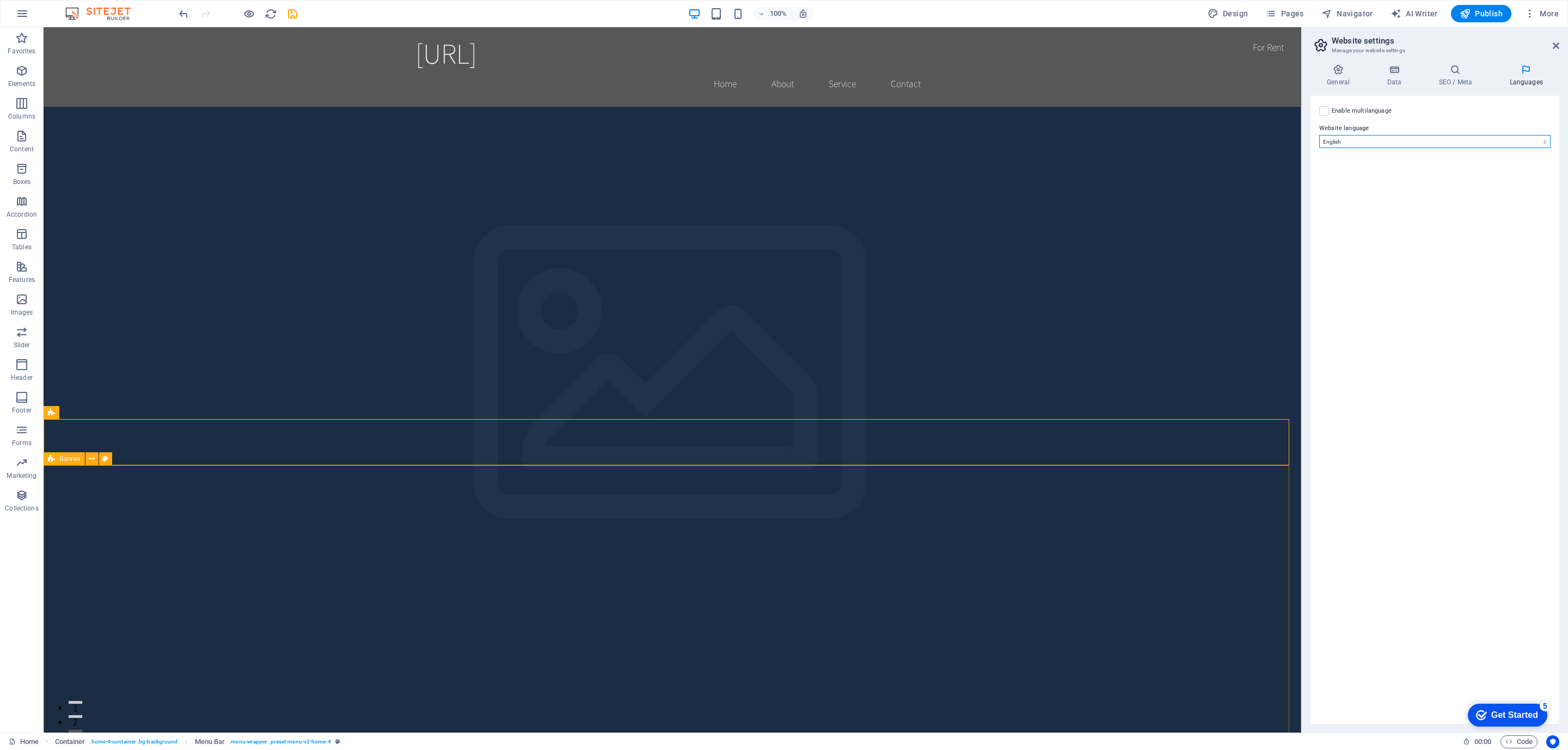
click at [1380, 146] on select "Abkhazian Afar Afrikaans Akan Albanian Amharic Arabic Aragonese Armenian Assame…" at bounding box center [1434, 141] width 232 height 13
